Goal: Task Accomplishment & Management: Complete application form

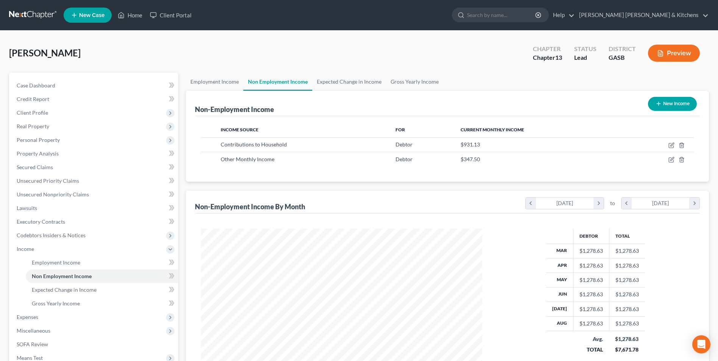
scroll to position [140, 296]
click at [36, 333] on span "Miscellaneous" at bounding box center [34, 330] width 34 height 6
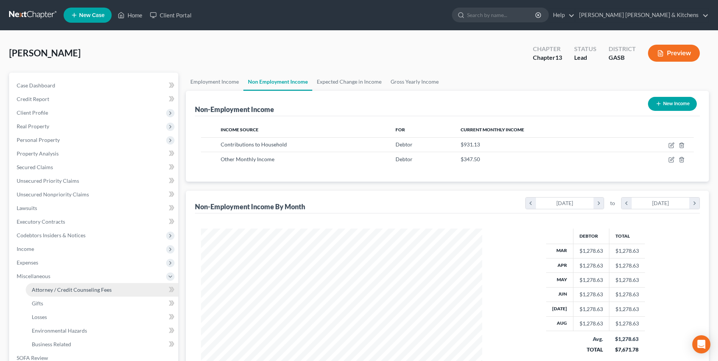
click at [43, 292] on span "Attorney / Credit Counseling Fees" at bounding box center [72, 289] width 80 height 6
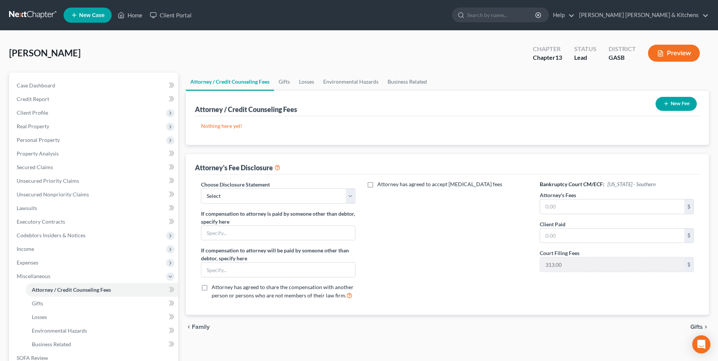
click at [673, 106] on button "New Fee" at bounding box center [675, 104] width 41 height 14
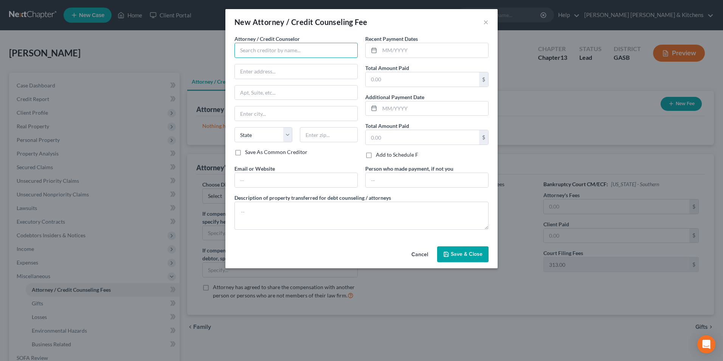
click at [255, 53] on input "text" at bounding box center [296, 50] width 123 height 15
type input "[PERSON_NAME] Credit & Debt Counseling"
type input "online"
click at [382, 82] on input "text" at bounding box center [423, 79] width 114 height 14
type input "25.00"
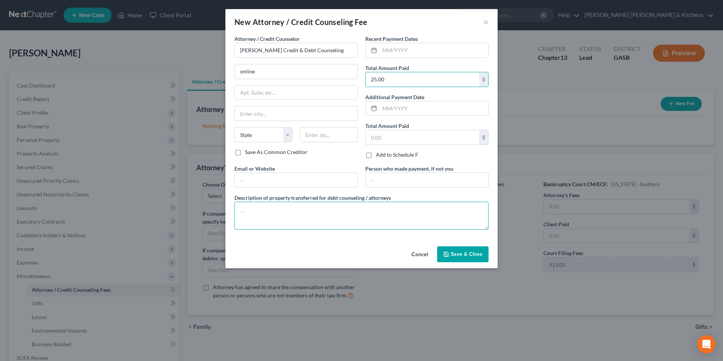
click at [344, 209] on textarea at bounding box center [362, 216] width 254 height 28
type textarea "$25 for pre counseling"
click at [466, 259] on button "Save & Close" at bounding box center [462, 254] width 51 height 16
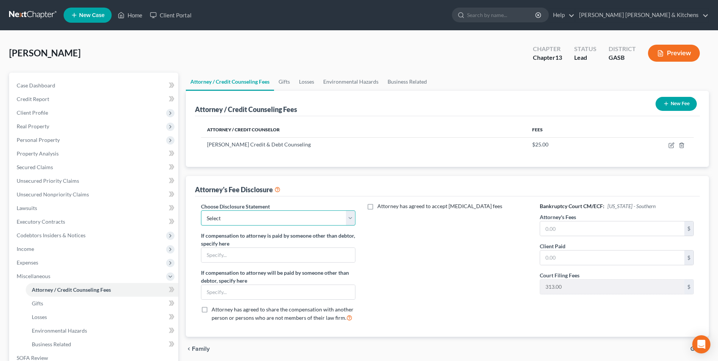
drag, startPoint x: 270, startPoint y: 221, endPoint x: 270, endPoint y: 226, distance: 4.9
click at [270, 221] on select "Select Disclosure of Compensation of Attorney For Debtors" at bounding box center [278, 217] width 154 height 15
select select "0"
click at [201, 210] on select "Select Disclosure of Compensation of Attorney For Debtors" at bounding box center [278, 217] width 154 height 15
click at [571, 231] on input "text" at bounding box center [612, 228] width 144 height 14
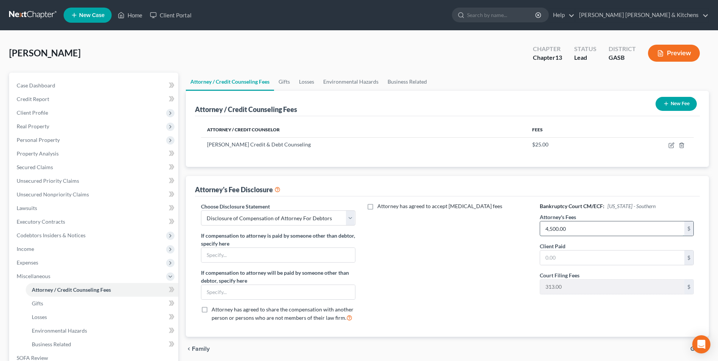
type input "4,500.00"
type input "0.00"
click at [33, 263] on span "Expenses" at bounding box center [28, 262] width 22 height 6
click at [62, 292] on span "Utilities / Bills" at bounding box center [48, 289] width 33 height 6
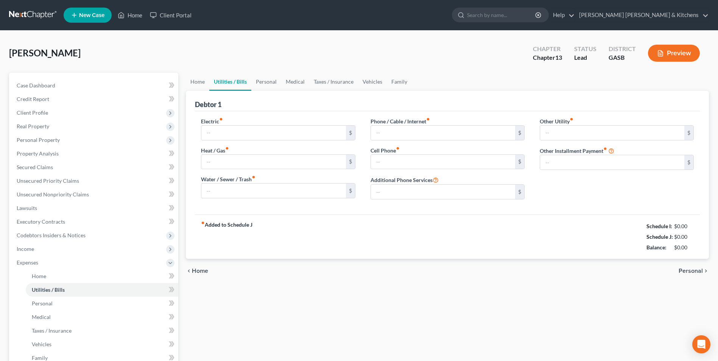
type input "0.00"
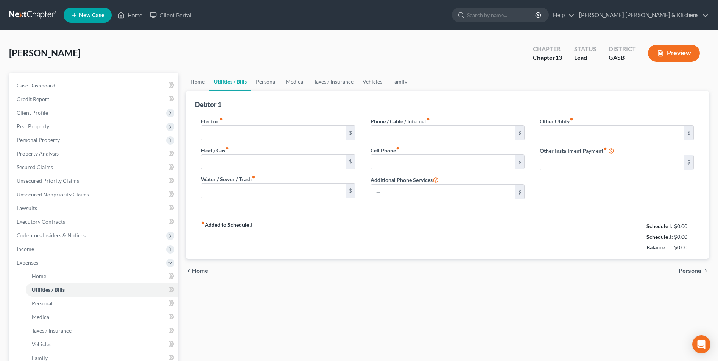
type input "0.00"
click at [241, 135] on input "0.00" at bounding box center [273, 133] width 144 height 14
type input "300"
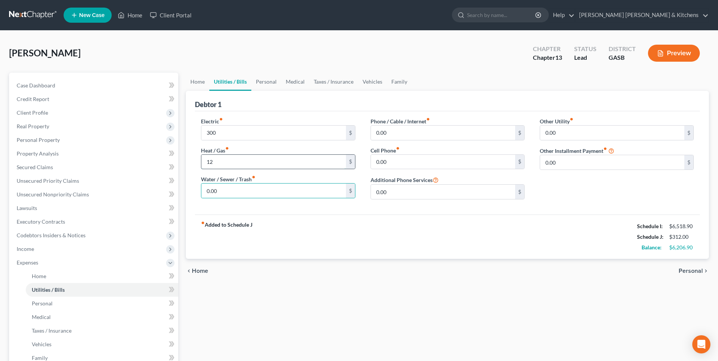
click at [229, 166] on input "12" at bounding box center [273, 162] width 144 height 14
type input "120"
type input "75"
type input "136"
type input "75"
